Goal: Task Accomplishment & Management: Use online tool/utility

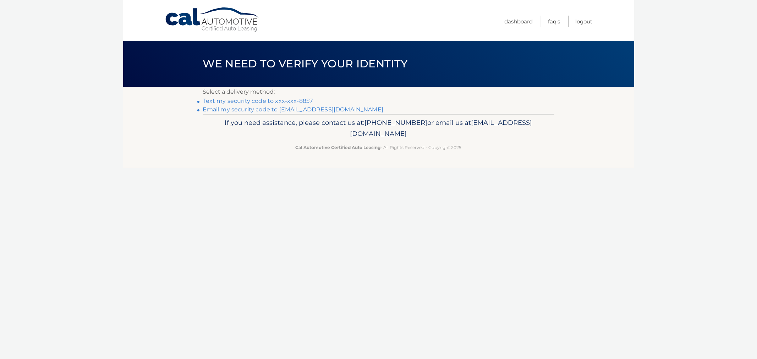
click at [293, 96] on div "Select a delivery method: Text my security code to xxx-xxx-8857 Email my securi…" at bounding box center [378, 100] width 351 height 27
click at [289, 101] on link "Text my security code to xxx-xxx-8857" at bounding box center [258, 101] width 110 height 7
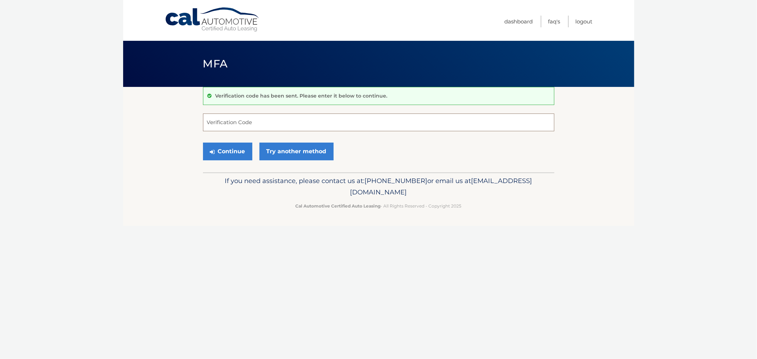
click at [265, 121] on input "Verification Code" at bounding box center [378, 122] width 351 height 18
type input "099546"
click at [203, 143] on button "Continue" at bounding box center [227, 152] width 49 height 18
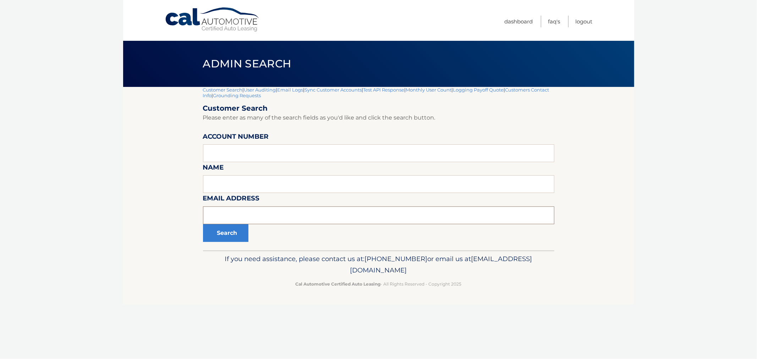
click at [253, 212] on input "text" at bounding box center [378, 215] width 351 height 18
paste input "[EMAIL_ADDRESS][DOMAIN_NAME]"
type input "lccesq@msn.com"
click at [231, 233] on button "Search" at bounding box center [225, 233] width 45 height 18
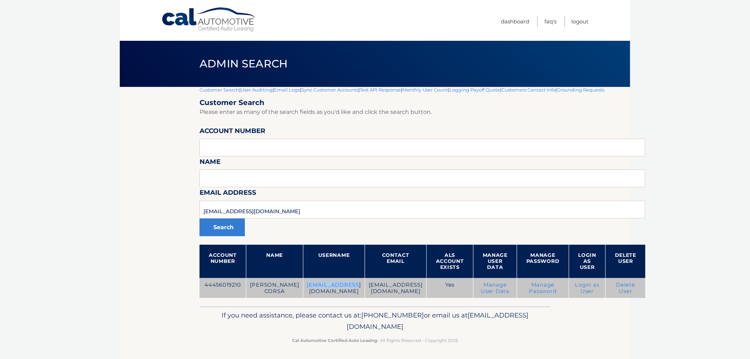
drag, startPoint x: 286, startPoint y: 296, endPoint x: 338, endPoint y: 298, distance: 51.8
click at [337, 298] on td "lccesq@msn.com" at bounding box center [334, 288] width 62 height 20
click at [233, 288] on td "44456019210" at bounding box center [223, 288] width 46 height 20
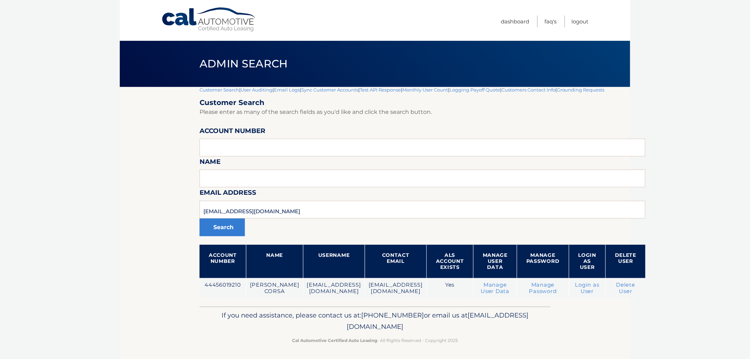
click at [172, 306] on section "Customer Search | User Auditing | Email Logs | Sync Customer Accounts | Test AP…" at bounding box center [375, 197] width 511 height 220
click at [663, 168] on body "Cal Automotive Menu Dashboard FAQ's Logout |" at bounding box center [375, 179] width 750 height 359
click at [576, 16] on link "Logout" at bounding box center [580, 22] width 17 height 12
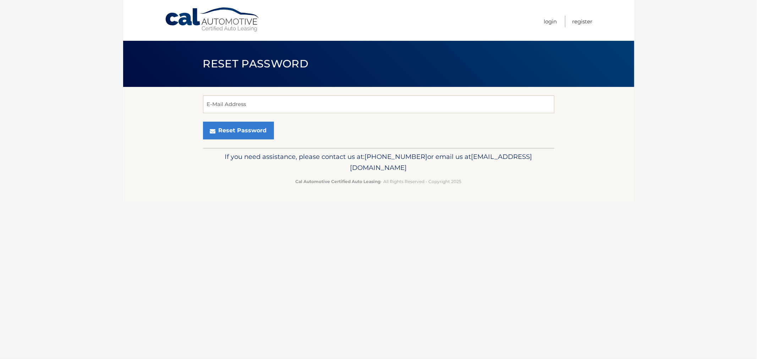
click at [293, 122] on div "Reset Password" at bounding box center [378, 131] width 351 height 18
click at [288, 109] on input "E-Mail Address" at bounding box center [378, 104] width 351 height 18
type input "kellyelizabethfalco@gmail.com"
click at [203, 122] on button "Reset Password" at bounding box center [238, 131] width 71 height 18
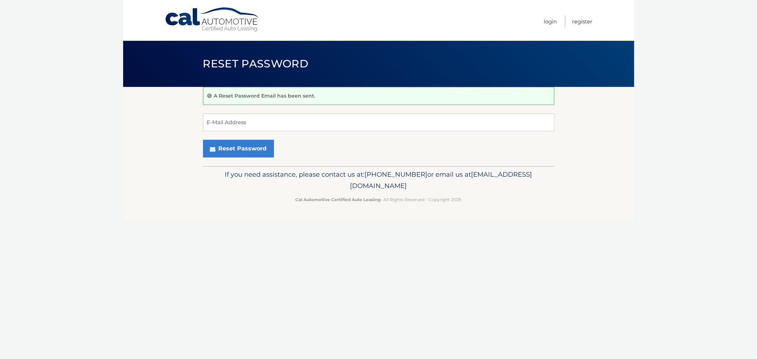
click at [563, 20] on ul "Login Register" at bounding box center [568, 20] width 49 height 41
click at [545, 21] on link "Login" at bounding box center [550, 22] width 13 height 12
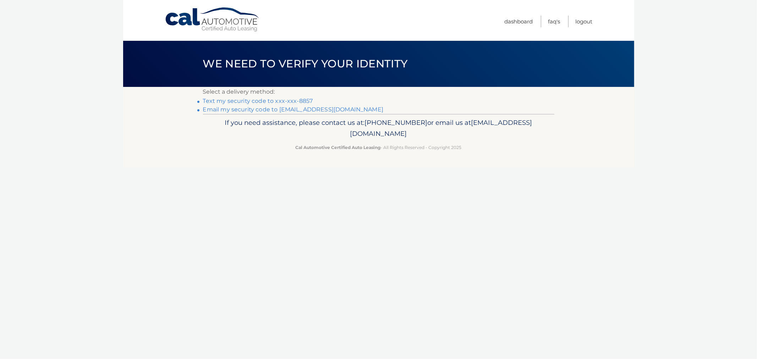
click at [277, 101] on link "Text my security code to xxx-xxx-8857" at bounding box center [258, 101] width 110 height 7
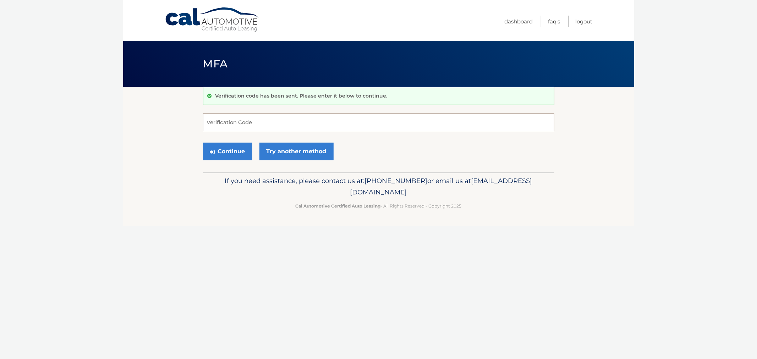
click at [292, 124] on input "Verification Code" at bounding box center [378, 122] width 351 height 18
type input "288607"
click at [203, 143] on button "Continue" at bounding box center [227, 152] width 49 height 18
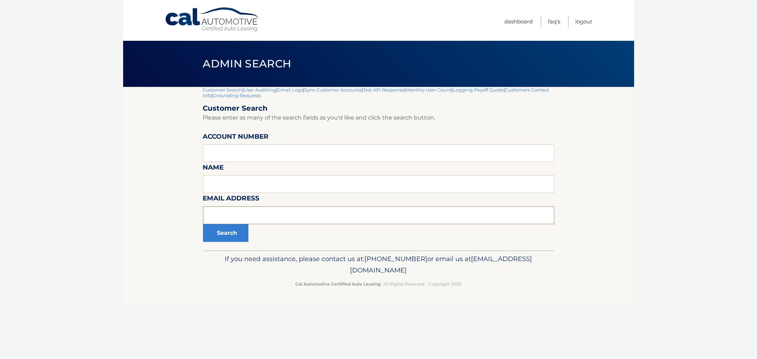
click at [288, 214] on input "text" at bounding box center [378, 215] width 351 height 18
paste input "kvonclef@gmail.com"
type input "kvonclef@gmail.com"
click at [239, 238] on button "Search" at bounding box center [225, 233] width 45 height 18
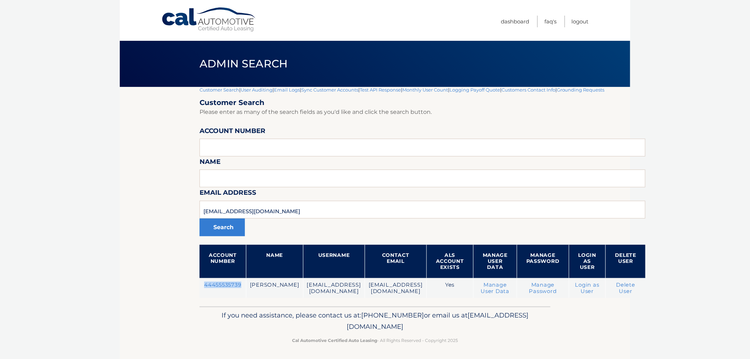
click at [224, 284] on td "44455535739" at bounding box center [223, 288] width 46 height 20
drag, startPoint x: 267, startPoint y: 204, endPoint x: 172, endPoint y: 206, distance: 95.1
click at [170, 207] on section "Customer Search | User Auditing | Email Logs | Sync Customer Accounts | Test AP…" at bounding box center [375, 197] width 511 height 220
paste input "dahalpranab"
type input "[EMAIL_ADDRESS][DOMAIN_NAME]"
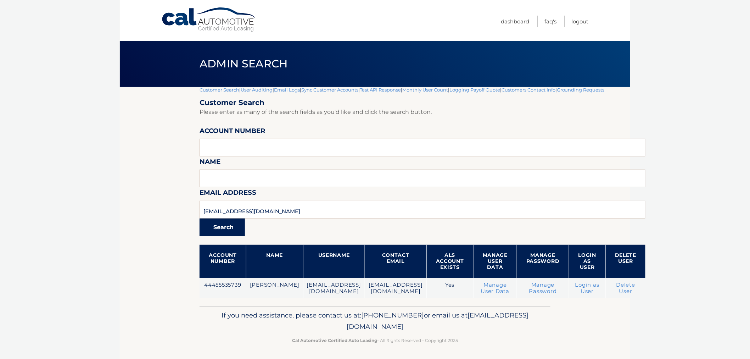
click at [225, 224] on button "Search" at bounding box center [222, 227] width 45 height 18
drag, startPoint x: 288, startPoint y: 218, endPoint x: 109, endPoint y: 228, distance: 179.4
click at [104, 229] on body "Cal Automotive Menu Dashboard FAQ's Logout |" at bounding box center [375, 179] width 750 height 359
click at [263, 144] on input "text" at bounding box center [423, 148] width 446 height 18
paste input "44455610417"
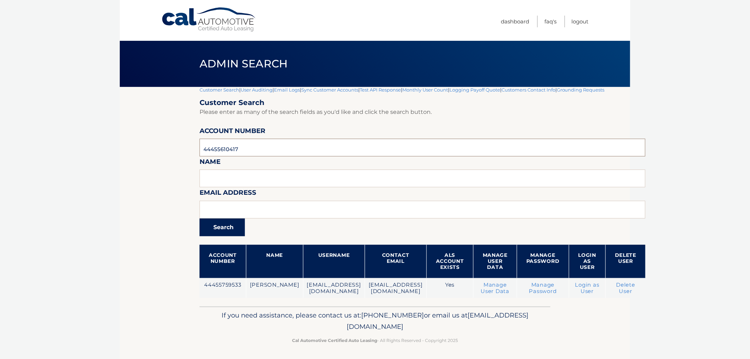
type input "44455610417"
drag, startPoint x: 233, startPoint y: 229, endPoint x: 242, endPoint y: 225, distance: 10.5
click at [233, 230] on button "Search" at bounding box center [222, 227] width 45 height 18
drag, startPoint x: 266, startPoint y: 145, endPoint x: 155, endPoint y: 137, distance: 111.6
click at [140, 139] on section "Customer Search | User Auditing | Email Logs | Sync Customer Accounts | Test AP…" at bounding box center [375, 197] width 511 height 220
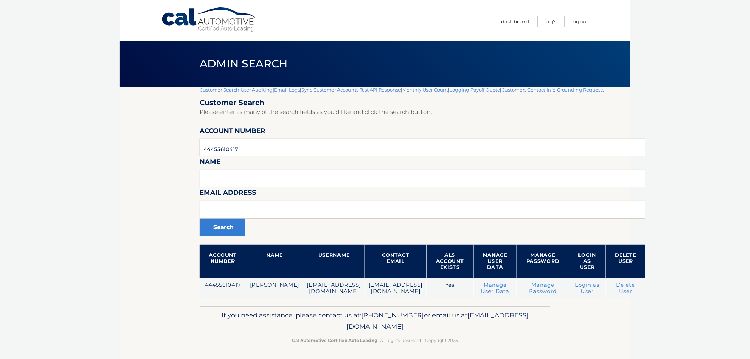
paste input "44455828899"
type input "44455828899"
click at [214, 235] on button "Search" at bounding box center [222, 227] width 45 height 18
drag, startPoint x: 294, startPoint y: 146, endPoint x: 190, endPoint y: 150, distance: 104.0
click at [167, 146] on section "Customer Search | User Auditing | Email Logs | Sync Customer Accounts | Test AP…" at bounding box center [375, 197] width 511 height 220
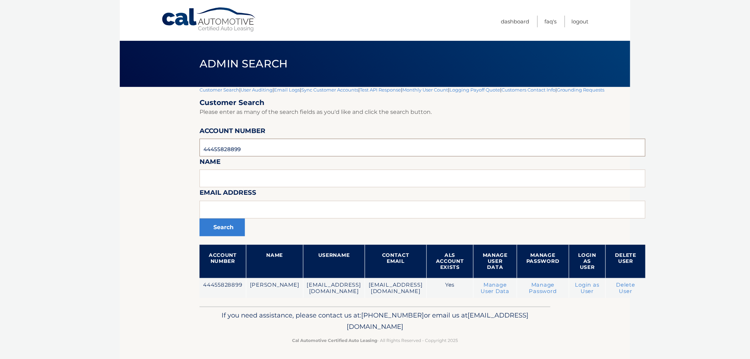
paste input "44456002765"
type input "44456002765"
click at [219, 226] on button "Search" at bounding box center [222, 227] width 45 height 18
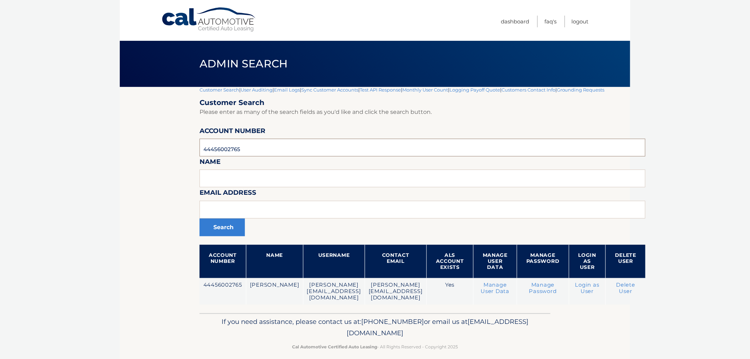
drag, startPoint x: 306, startPoint y: 144, endPoint x: 192, endPoint y: 148, distance: 113.5
click at [190, 148] on section "Customer Search | User Auditing | Email Logs | Sync Customer Accounts | Test AP…" at bounding box center [375, 200] width 511 height 226
paste input "44456019111"
type input "44456019111"
click at [236, 224] on button "Search" at bounding box center [222, 227] width 45 height 18
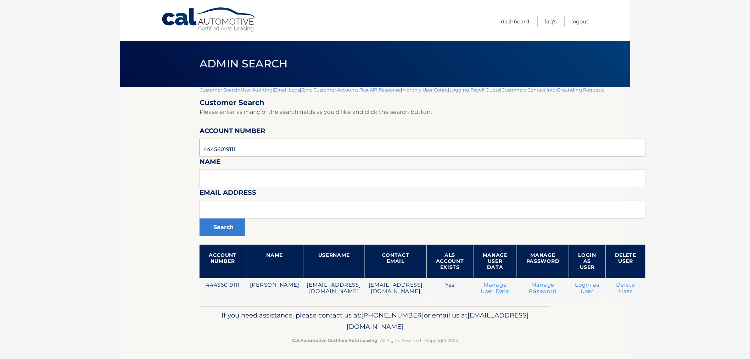
drag, startPoint x: 286, startPoint y: 151, endPoint x: 133, endPoint y: 153, distance: 152.5
click at [133, 153] on section "Customer Search | User Auditing | Email Logs | Sync Customer Accounts | Test AP…" at bounding box center [375, 197] width 511 height 220
paste input "44456015085"
type input "44456015085"
click at [211, 231] on button "Search" at bounding box center [222, 227] width 45 height 18
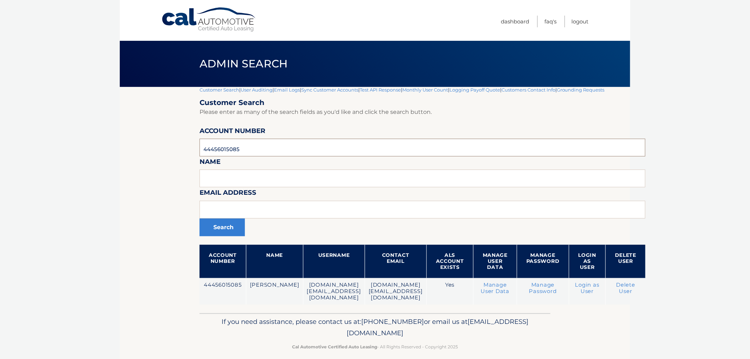
click at [277, 154] on input "44456015085" at bounding box center [423, 148] width 446 height 18
paste input "9111"
type input "44456019111"
click at [215, 238] on form "Customer Search Please enter as many of the search fields as you'd like and cli…" at bounding box center [423, 201] width 446 height 206
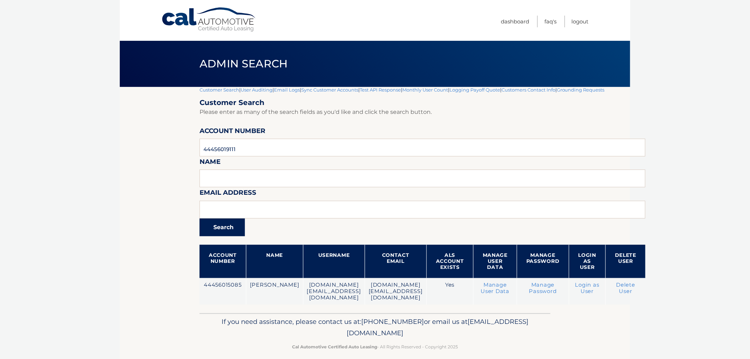
click at [218, 229] on button "Search" at bounding box center [222, 227] width 45 height 18
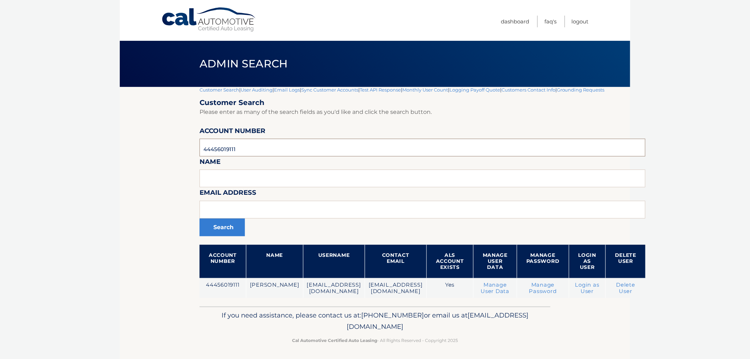
click at [245, 151] on input "44456019111" at bounding box center [423, 148] width 446 height 18
paste input "02765"
type input "44456002765"
click at [225, 230] on button "Search" at bounding box center [222, 227] width 45 height 18
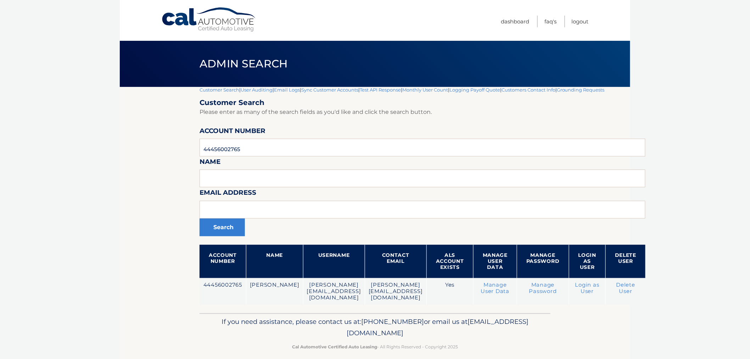
click at [169, 135] on section "Customer Search | User Auditing | Email Logs | Sync Customer Accounts | Test AP…" at bounding box center [375, 200] width 511 height 226
drag, startPoint x: 251, startPoint y: 147, endPoint x: 146, endPoint y: 154, distance: 104.8
click at [149, 149] on section "Customer Search | User Auditing | Email Logs | Sync Customer Accounts | Test AP…" at bounding box center [375, 200] width 511 height 226
click at [215, 88] on link "Customer Search" at bounding box center [220, 90] width 40 height 6
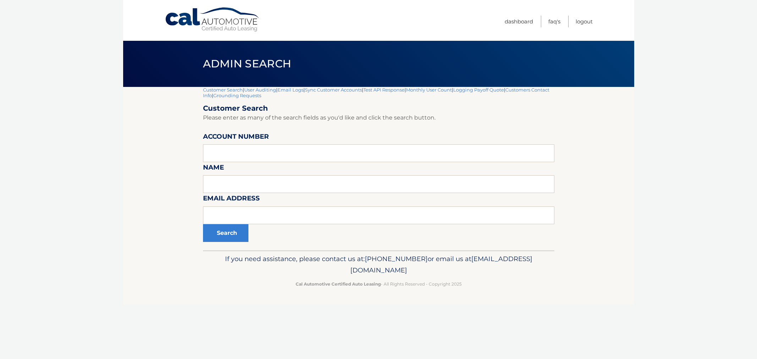
click at [476, 298] on footer "If you need assistance, please contact us at: [PHONE_NUMBER] or email us at [EM…" at bounding box center [378, 277] width 511 height 54
drag, startPoint x: 479, startPoint y: 285, endPoint x: 169, endPoint y: 63, distance: 381.3
click at [169, 63] on div "Cal Automotive Menu Dashboard FAQ's Logout |" at bounding box center [378, 179] width 511 height 359
click at [178, 62] on div "Admin Search" at bounding box center [378, 64] width 511 height 46
drag, startPoint x: 189, startPoint y: 55, endPoint x: 531, endPoint y: 318, distance: 431.2
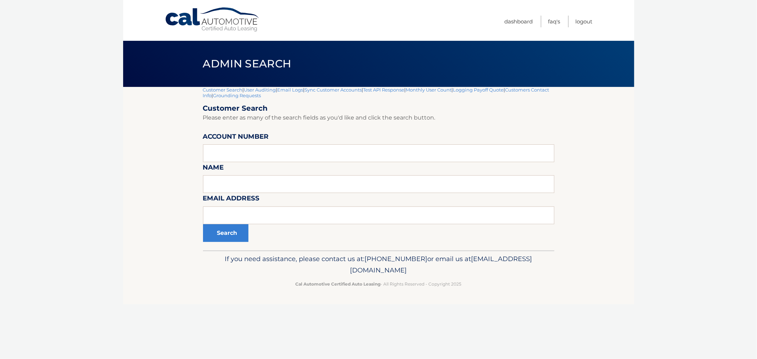
click at [531, 318] on div "Cal Automotive Menu Dashboard FAQ's Logout |" at bounding box center [378, 179] width 511 height 359
click at [530, 317] on div "Cal Automotive Menu Dashboard FAQ's Logout |" at bounding box center [378, 179] width 511 height 359
click at [523, 311] on div "Cal Automotive Menu Dashboard FAQ's Logout |" at bounding box center [378, 179] width 511 height 359
drag, startPoint x: 439, startPoint y: 259, endPoint x: 182, endPoint y: 51, distance: 330.9
click at [182, 51] on div "Cal Automotive Menu Dashboard FAQ's Logout |" at bounding box center [378, 179] width 511 height 359
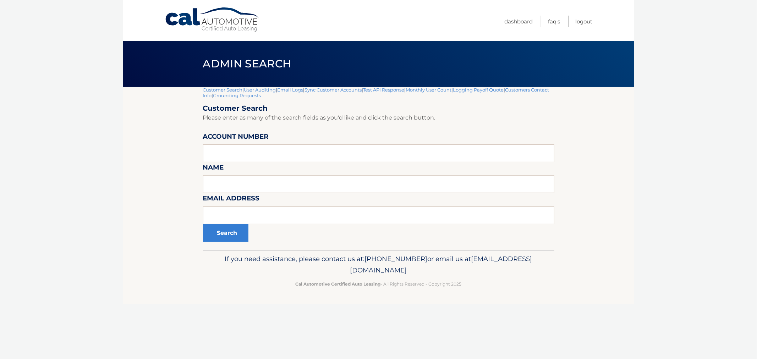
click at [181, 57] on div "Admin Search" at bounding box center [378, 64] width 511 height 46
click at [228, 149] on input "text" at bounding box center [378, 153] width 351 height 18
paste input "44456000169"
type input "44456000169"
click at [228, 238] on button "Search" at bounding box center [225, 233] width 45 height 18
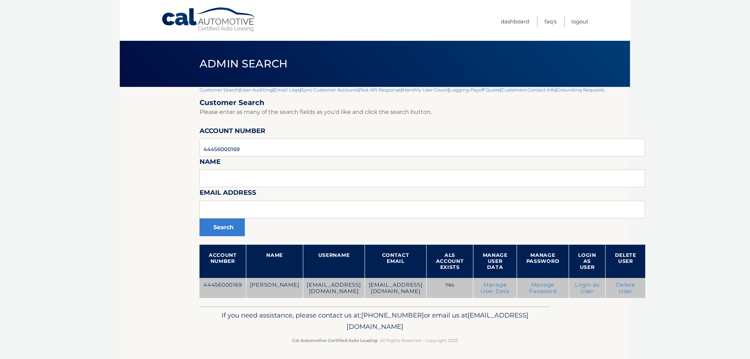
click at [600, 288] on link "Login as User" at bounding box center [588, 288] width 24 height 13
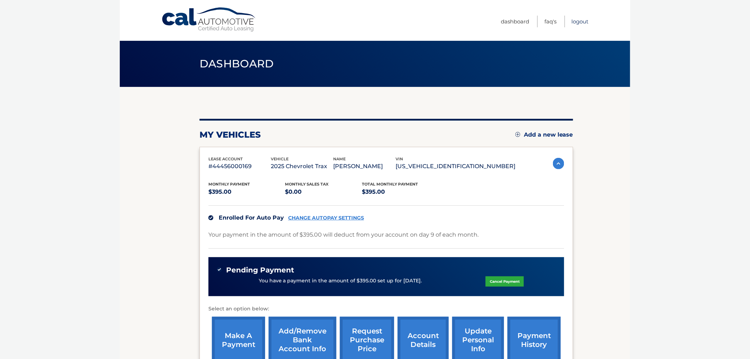
click at [581, 21] on link "Logout" at bounding box center [580, 22] width 17 height 12
